Goal: Communication & Community: Ask a question

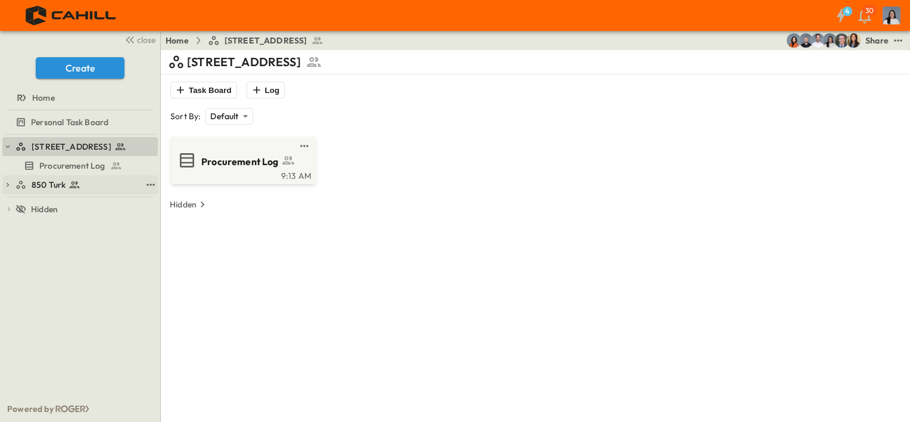
click at [107, 175] on div "850 Turk" at bounding box center [80, 184] width 156 height 19
click at [107, 182] on div "850 Turk" at bounding box center [78, 185] width 126 height 12
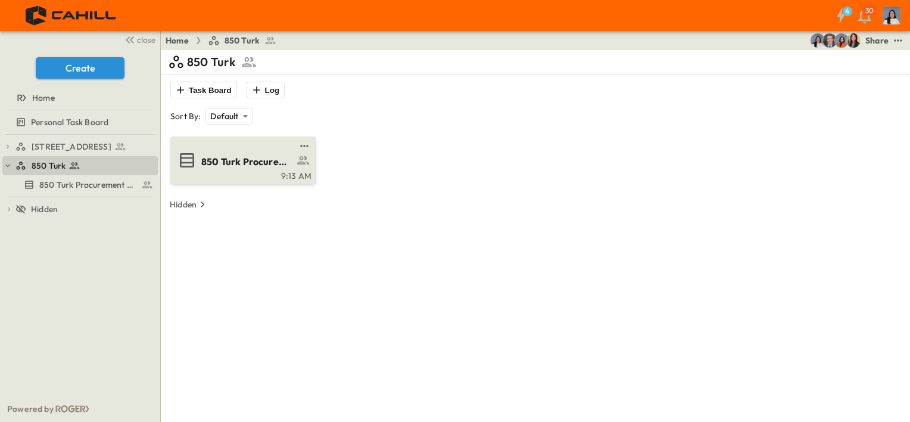
click at [201, 178] on div "9:13 AM" at bounding box center [242, 175] width 139 height 10
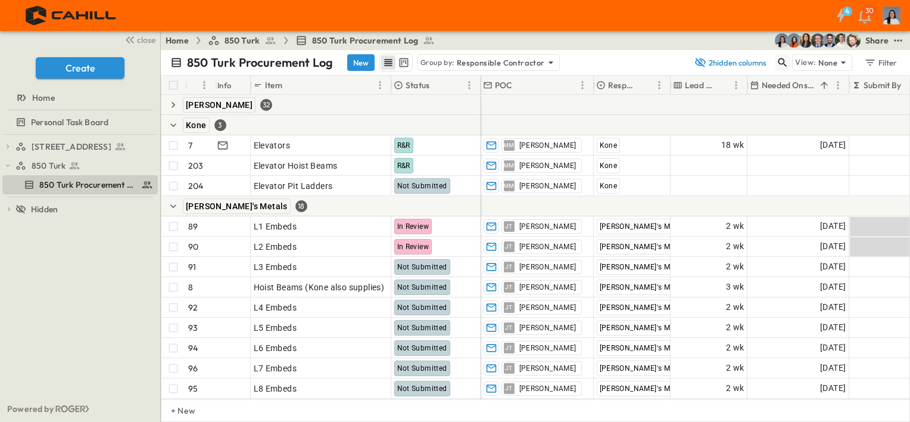
click at [790, 63] on button "button" at bounding box center [783, 62] width 14 height 17
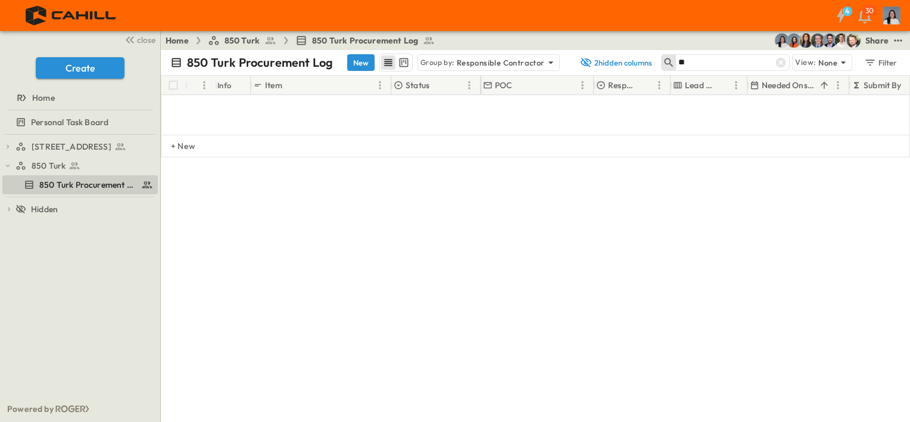
type input "*"
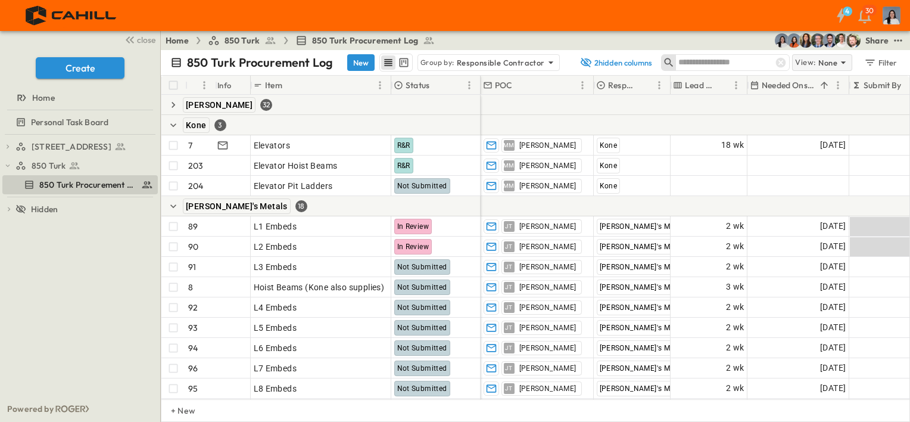
click at [826, 62] on p "None" at bounding box center [828, 63] width 19 height 12
click at [826, 62] on input "text" at bounding box center [843, 66] width 125 height 15
click at [782, 75] on div at bounding box center [843, 67] width 135 height 21
click at [739, 69] on input "text" at bounding box center [720, 62] width 83 height 17
click at [524, 60] on p "Responsible Contractor" at bounding box center [501, 63] width 88 height 12
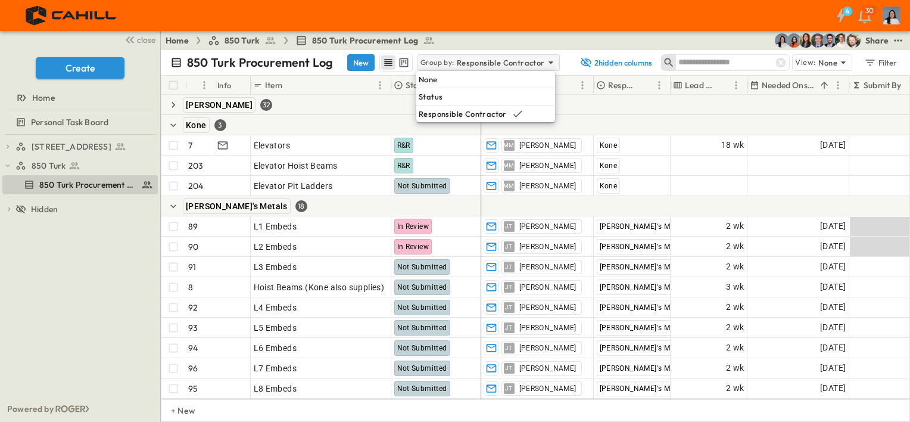
click at [524, 60] on p "Responsible Contractor" at bounding box center [501, 63] width 88 height 12
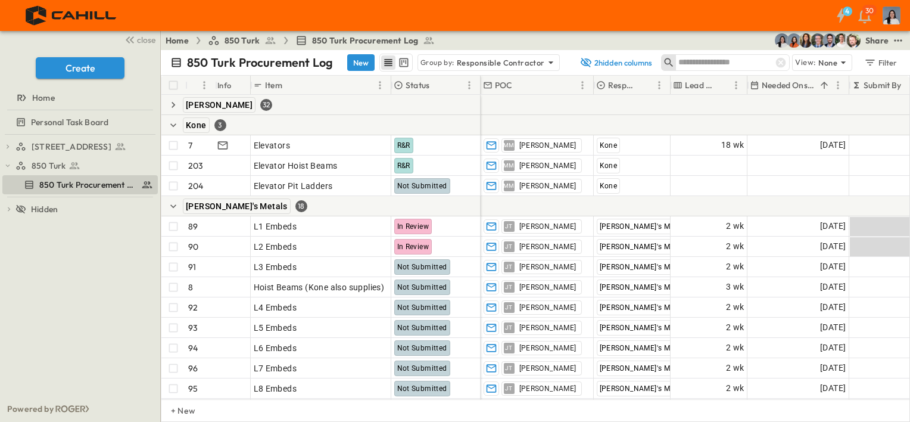
click at [705, 66] on input "text" at bounding box center [720, 62] width 83 height 17
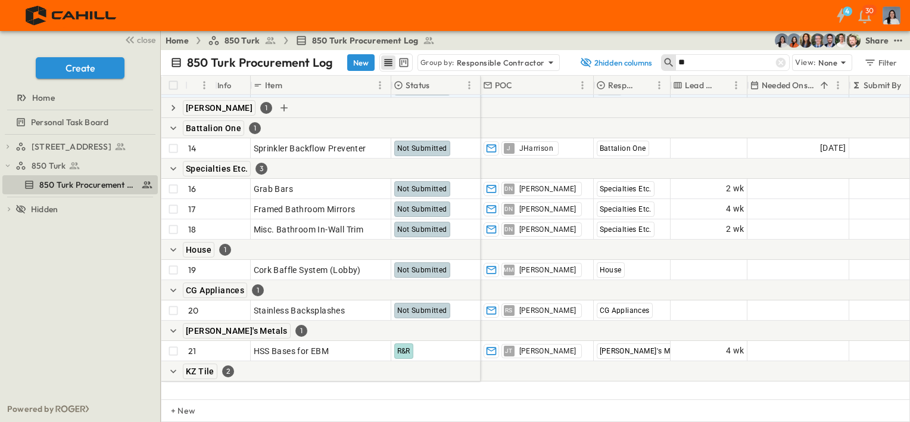
scroll to position [293, 0]
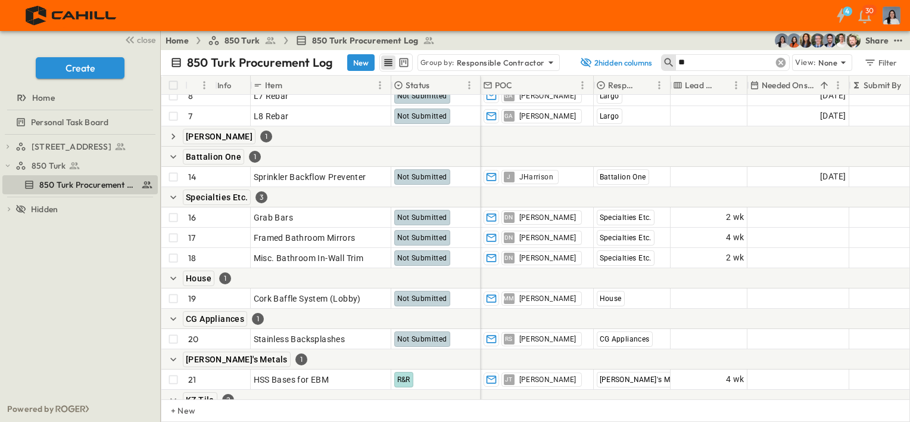
type input "**"
drag, startPoint x: 784, startPoint y: 64, endPoint x: 745, endPoint y: 66, distance: 38.8
click at [784, 63] on icon at bounding box center [781, 63] width 12 height 12
click at [745, 66] on input "**" at bounding box center [720, 62] width 83 height 17
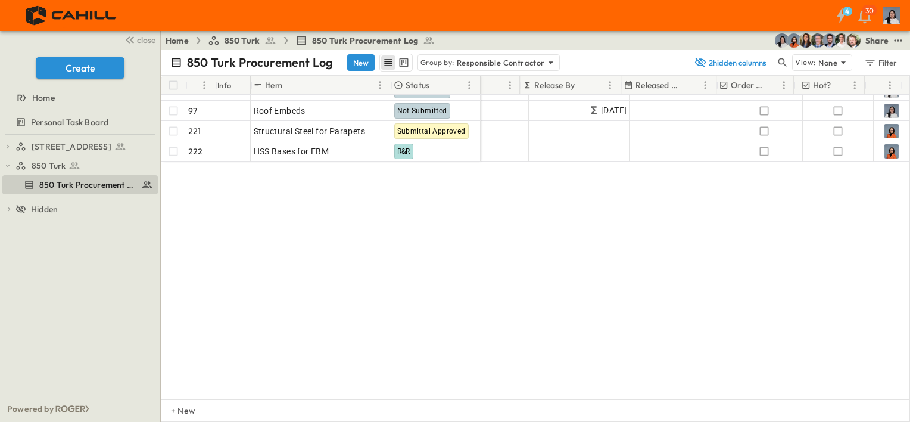
scroll to position [0, 784]
